Goal: Information Seeking & Learning: Learn about a topic

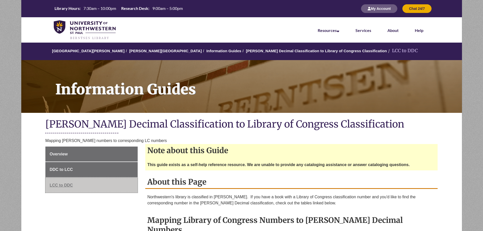
click at [53, 180] on link "LCC to DDC" at bounding box center [91, 185] width 92 height 15
click at [62, 184] on span "LCC to DDC" at bounding box center [61, 185] width 23 height 4
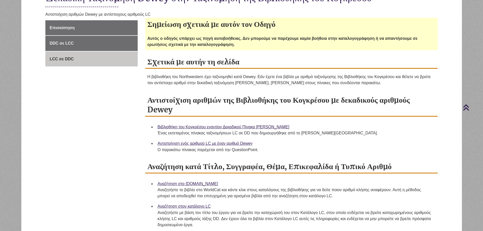
scroll to position [127, 0]
click at [210, 141] on font "Αντιστοίχιση ενός αριθμού LC με έναν αριθμό Dewey" at bounding box center [205, 143] width 95 height 4
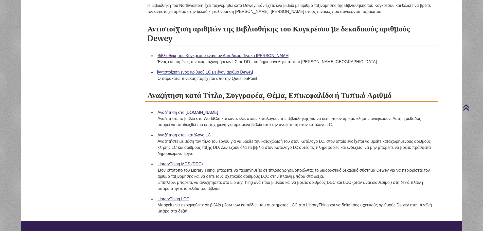
scroll to position [228, 0]
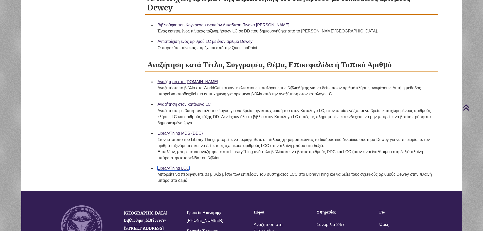
click at [183, 166] on font "LibraryThing LCC" at bounding box center [174, 168] width 32 height 4
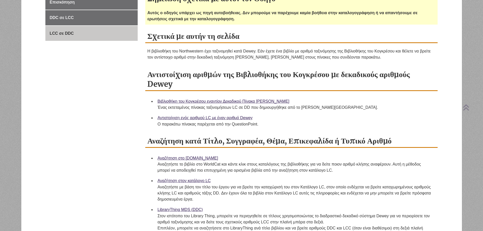
scroll to position [152, 0]
click at [228, 99] on font "Βιβλιοθήκη του Κογκρέσου εναντίον Δεκαδικού Πίνακα [PERSON_NAME]" at bounding box center [224, 101] width 132 height 4
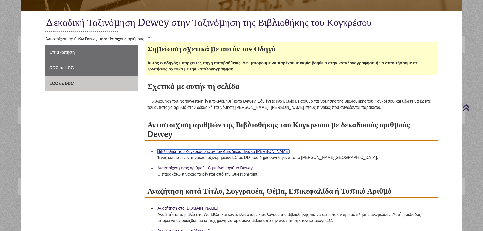
scroll to position [101, 0]
click at [61, 82] on font "LCC σε DDC" at bounding box center [62, 84] width 24 height 4
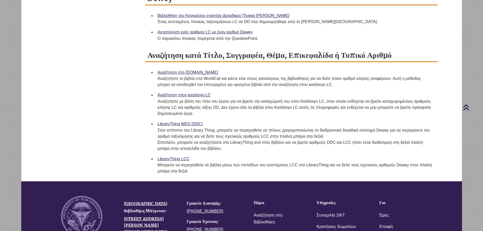
scroll to position [254, 0]
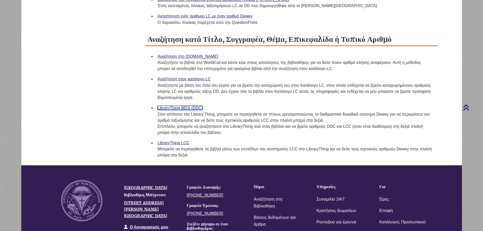
click at [194, 106] on font "LibraryThing MDS (DDC)" at bounding box center [180, 108] width 45 height 4
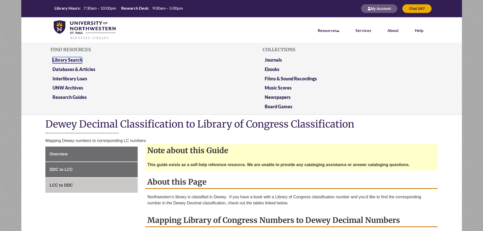
click at [72, 59] on link "Library Search" at bounding box center [68, 60] width 30 height 6
